Goal: Transaction & Acquisition: Purchase product/service

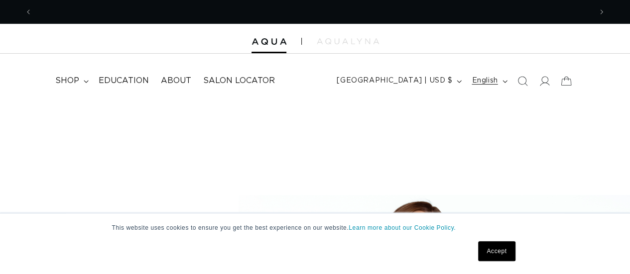
scroll to position [0, 559]
click at [542, 80] on icon at bounding box center [544, 81] width 10 height 10
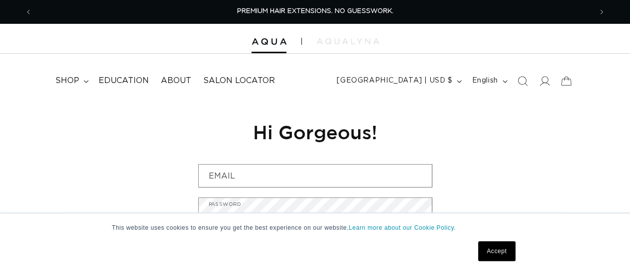
click at [496, 253] on link "Accept" at bounding box center [496, 251] width 37 height 20
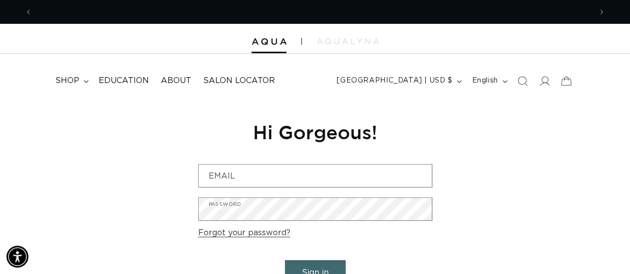
scroll to position [0, 1118]
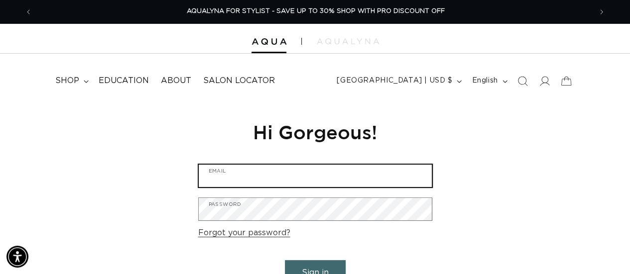
click at [306, 167] on input "Email" at bounding box center [315, 176] width 233 height 22
type input "jessica.mccollum1987@gmail.com"
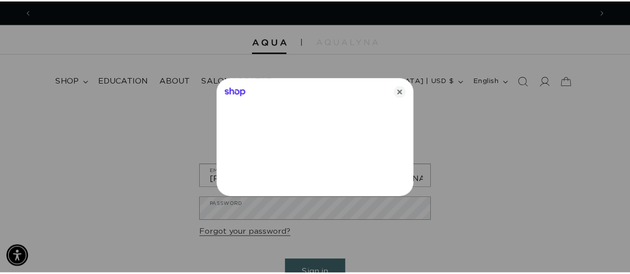
scroll to position [0, 0]
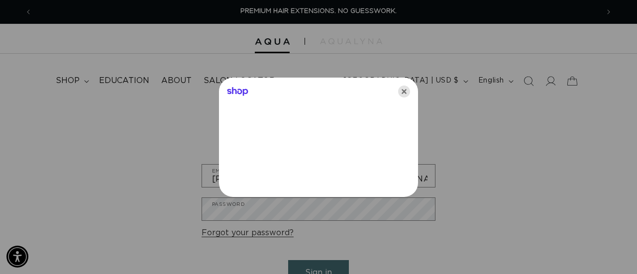
click at [404, 93] on icon "Close" at bounding box center [404, 92] width 12 height 12
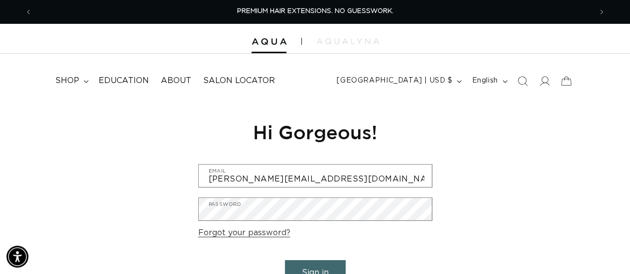
click at [314, 264] on button "Sign in" at bounding box center [315, 272] width 61 height 25
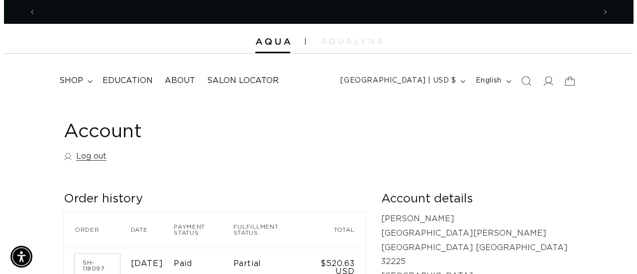
scroll to position [0, 559]
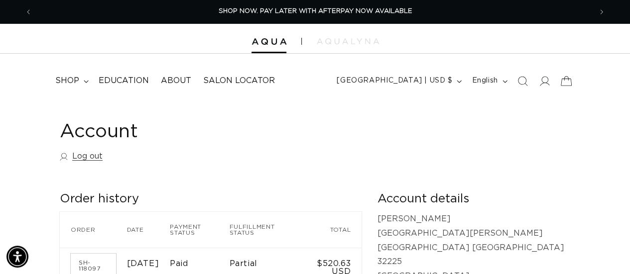
click at [568, 80] on icon at bounding box center [565, 80] width 23 height 23
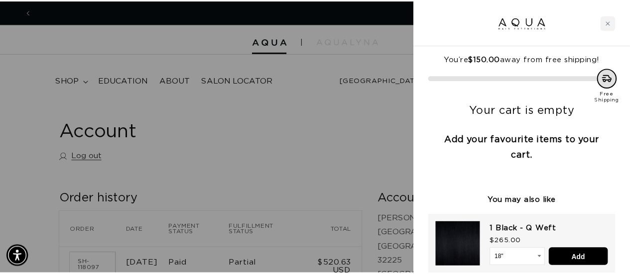
scroll to position [0, 567]
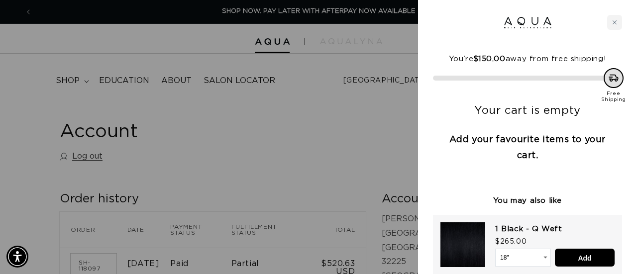
click at [384, 154] on div at bounding box center [318, 137] width 637 height 274
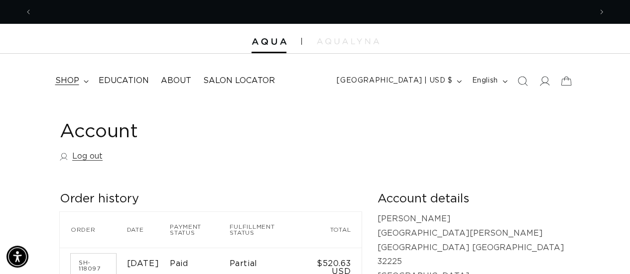
scroll to position [0, 0]
click at [84, 85] on summary "shop" at bounding box center [70, 81] width 43 height 22
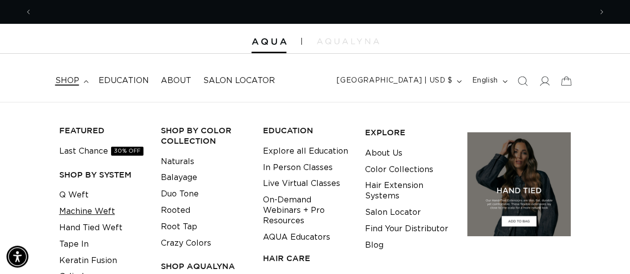
click at [104, 215] on link "Machine Weft" at bounding box center [87, 212] width 56 height 16
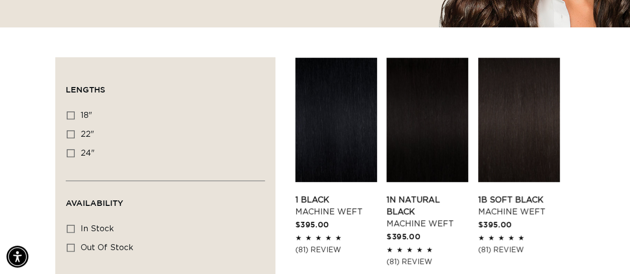
scroll to position [0, 1118]
click at [73, 115] on icon at bounding box center [71, 116] width 8 height 8
click at [73, 115] on input "18" 18" (41 products)" at bounding box center [71, 116] width 8 height 8
checkbox input "true"
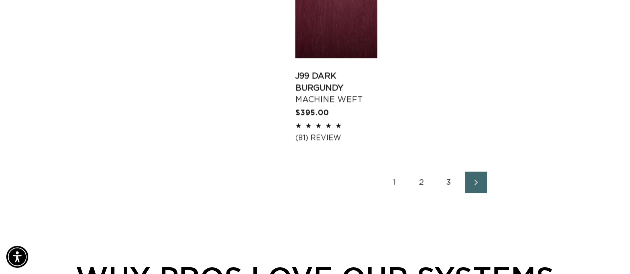
scroll to position [1554, 0]
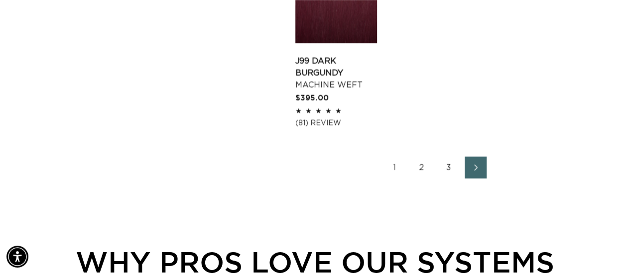
click at [421, 157] on link "2" at bounding box center [422, 168] width 22 height 22
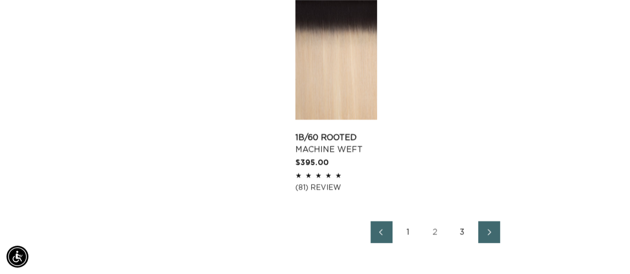
scroll to position [1474, 0]
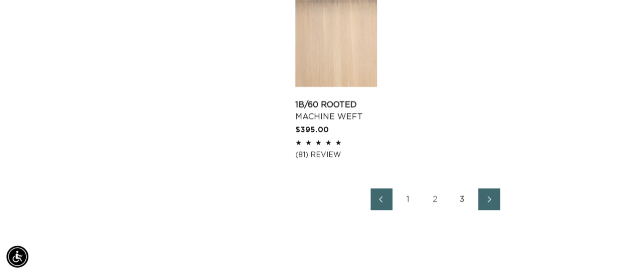
click at [464, 198] on link "3" at bounding box center [462, 200] width 22 height 22
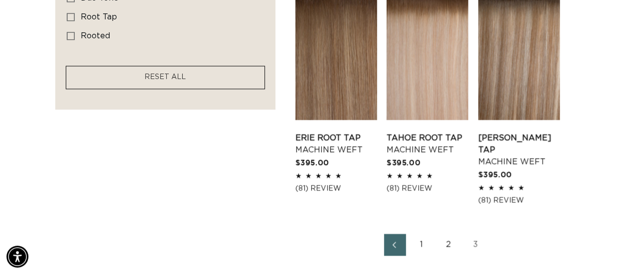
scroll to position [797, 0]
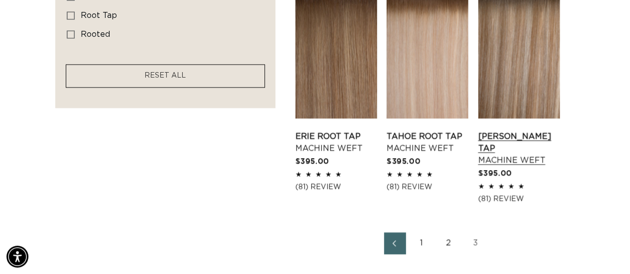
click at [507, 130] on link "[PERSON_NAME] Tap Machine Weft" at bounding box center [519, 148] width 82 height 36
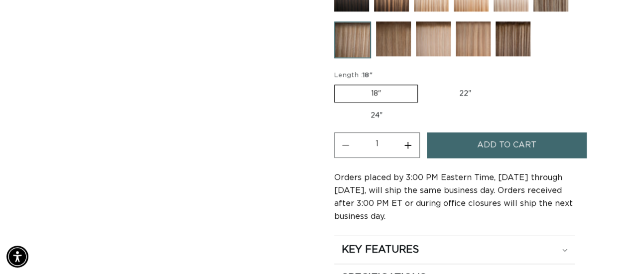
click at [501, 138] on span "Add to cart" at bounding box center [506, 144] width 59 height 25
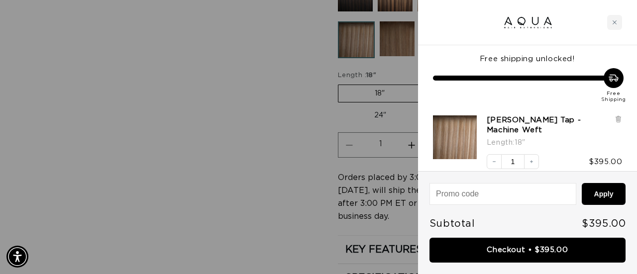
scroll to position [0, 1133]
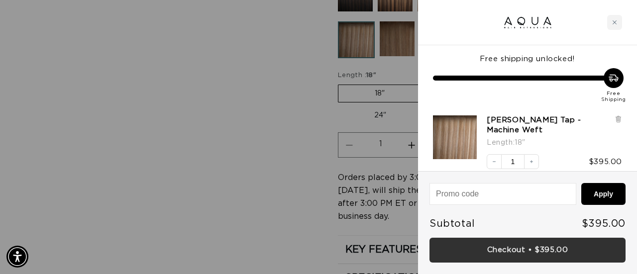
click at [533, 250] on link "Checkout • $395.00" at bounding box center [528, 250] width 196 height 25
